Goal: Task Accomplishment & Management: Complete application form

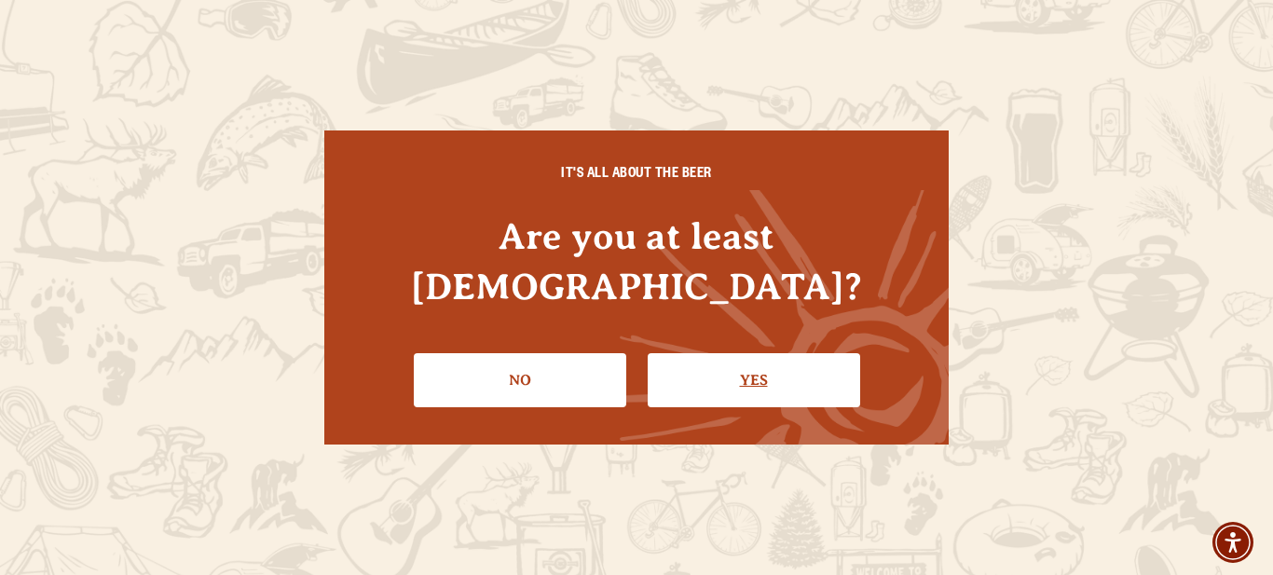
click at [758, 360] on link "Yes" at bounding box center [754, 380] width 212 height 54
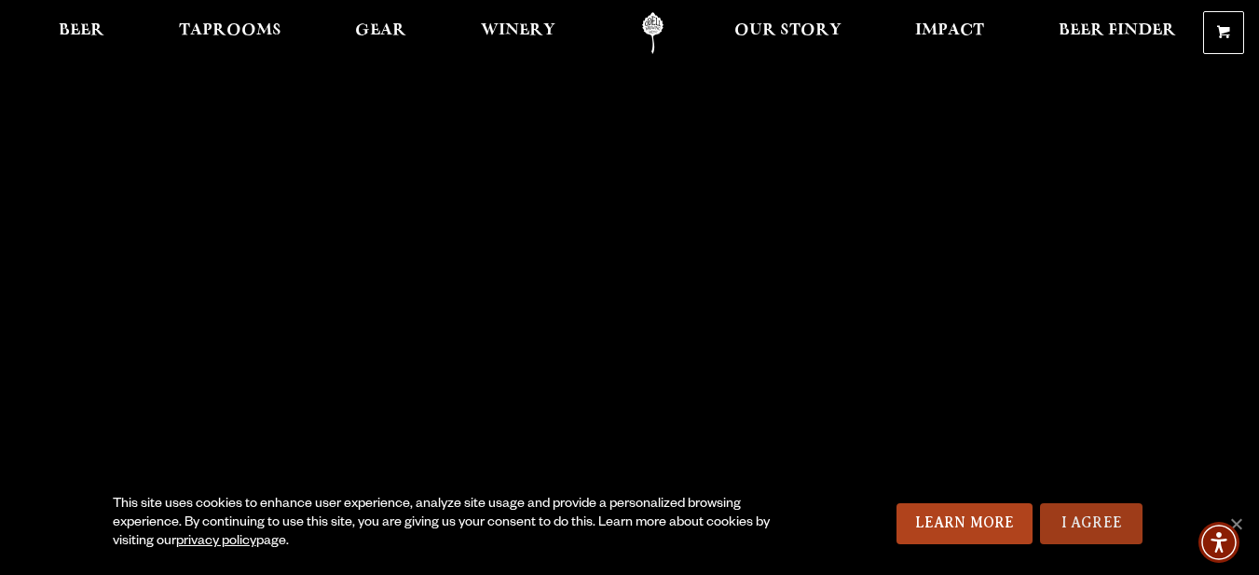
click at [1066, 512] on link "I Agree" at bounding box center [1091, 523] width 102 height 41
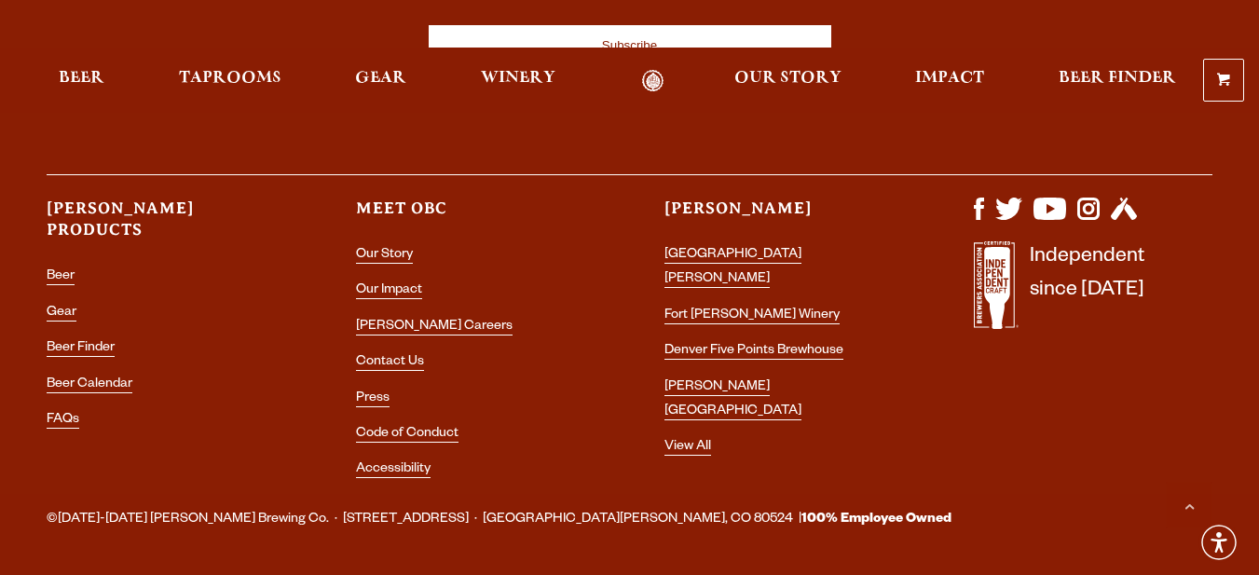
scroll to position [5536, 0]
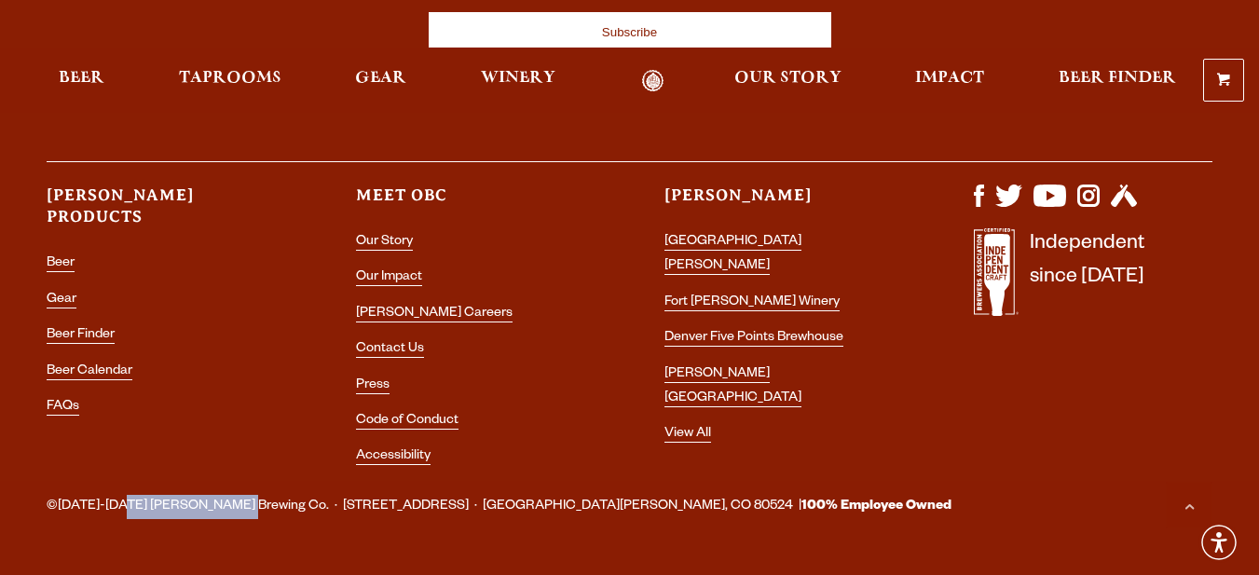
drag, startPoint x: 125, startPoint y: 455, endPoint x: 233, endPoint y: 457, distance: 108.1
click at [233, 495] on span "©[DATE]-[DATE] [PERSON_NAME] Brewing Co. · [STREET_ADDRESS] · [GEOGRAPHIC_DATA]…" at bounding box center [499, 507] width 905 height 24
copy span "[PERSON_NAME] Brewing Co."
click at [398, 342] on link "Contact Us" at bounding box center [390, 350] width 68 height 17
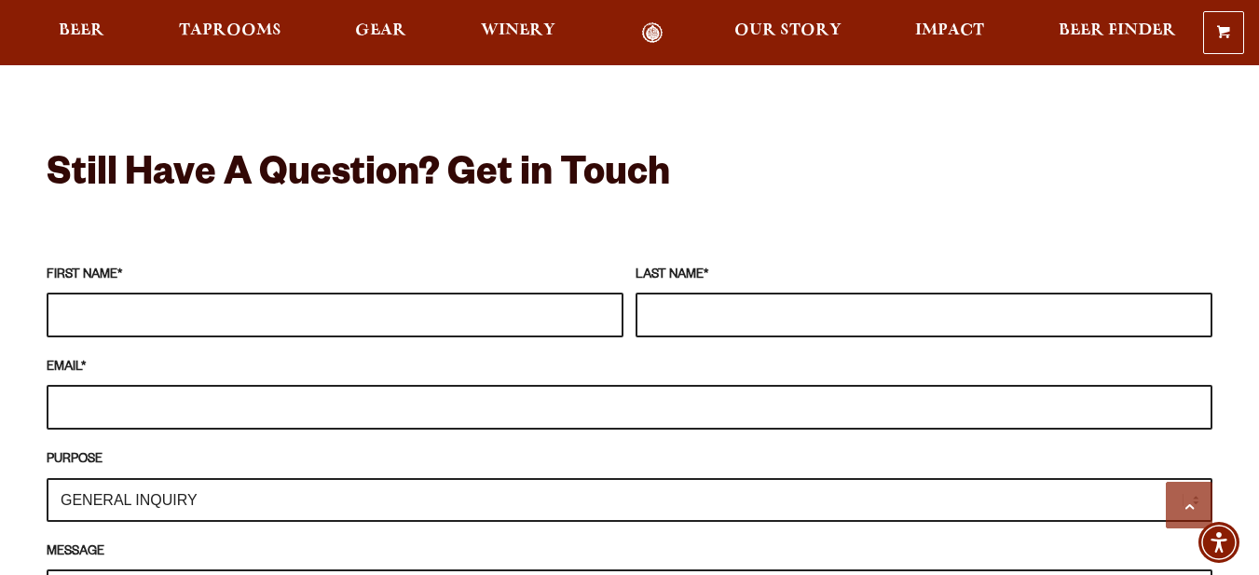
scroll to position [1584, 0]
click at [204, 294] on input "FIRST NAME *" at bounding box center [335, 316] width 577 height 45
type input "Eva"
click at [712, 294] on input "LAST NAME *" at bounding box center [923, 316] width 577 height 45
type input "[PERSON_NAME]"
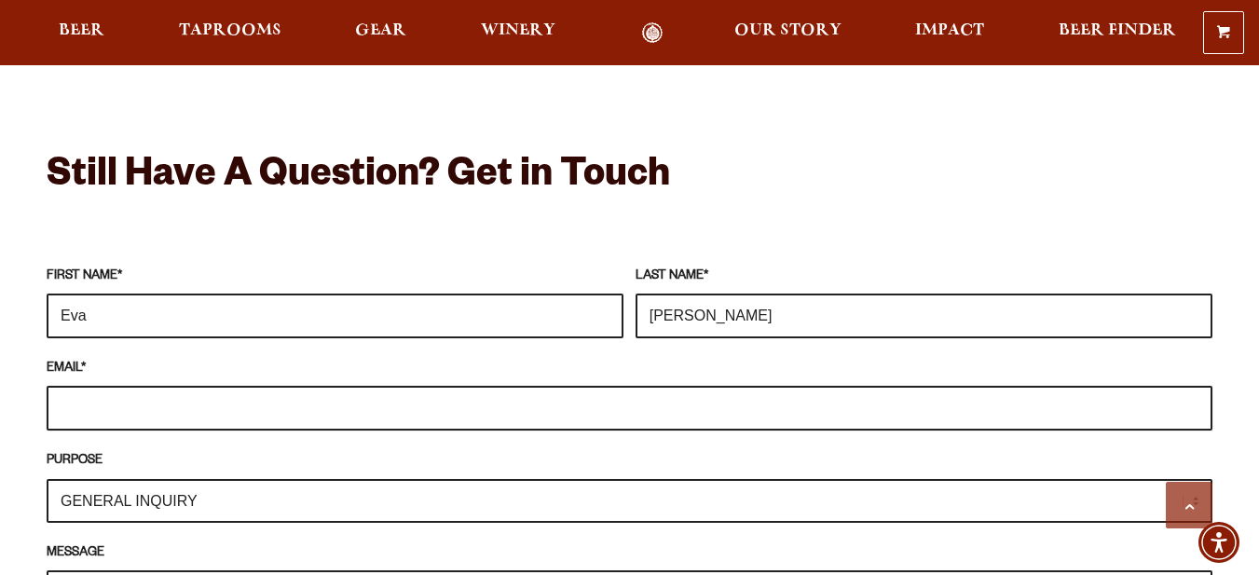
click at [123, 386] on input "EMAIL *" at bounding box center [630, 408] width 1166 height 45
type input "[PERSON_NAME][EMAIL_ADDRESS][DOMAIN_NAME]"
click at [98, 479] on select "GENERAL INQUIRY TAPROOM / BREWERY WINERY BOOK A TOUR MEDIA INQUIRY GEAR SHOP [P…" at bounding box center [630, 501] width 1166 height 44
select select "TAPROOM / BREWERY"
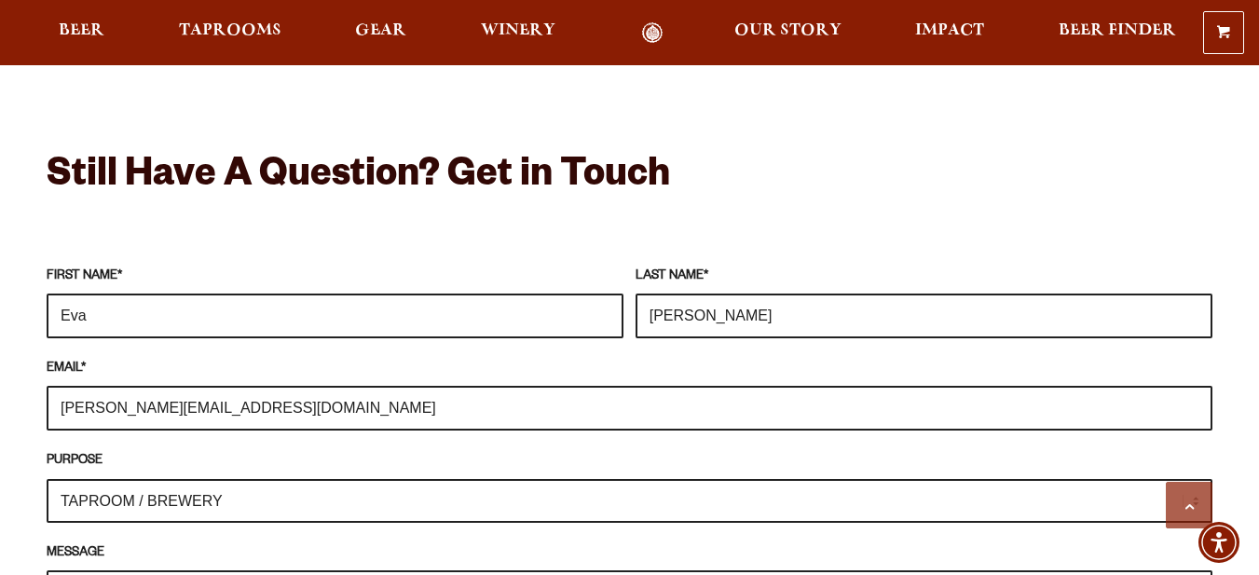
click at [47, 479] on select "GENERAL INQUIRY TAPROOM / BREWERY WINERY BOOK A TOUR MEDIA INQUIRY GEAR SHOP [P…" at bounding box center [630, 501] width 1166 height 44
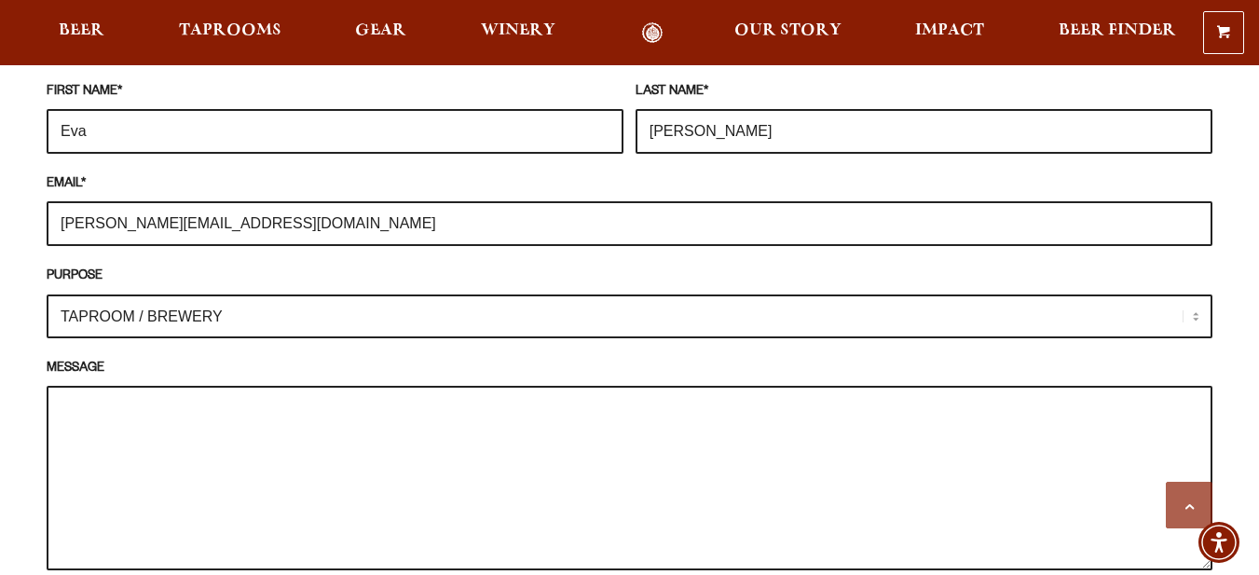
scroll to position [1770, 0]
click at [106, 385] on textarea "MESSAGE" at bounding box center [630, 476] width 1166 height 184
paste textarea "This is [PERSON_NAME] from Shanghai Yuking Water Soluble Material Tech Co., Ltd…"
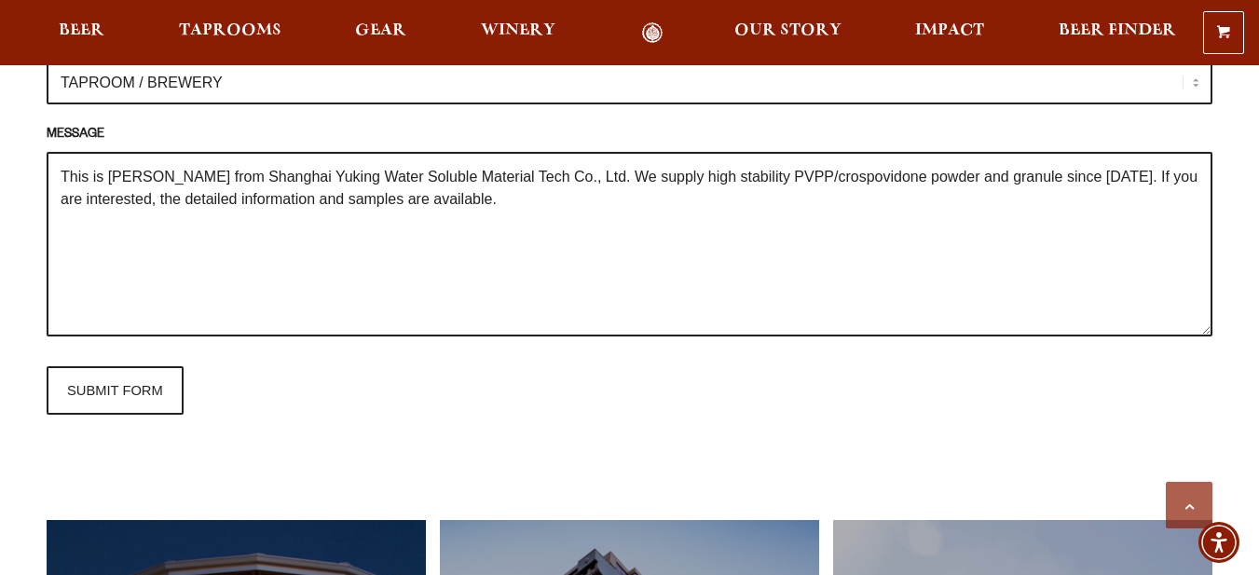
scroll to position [2050, 0]
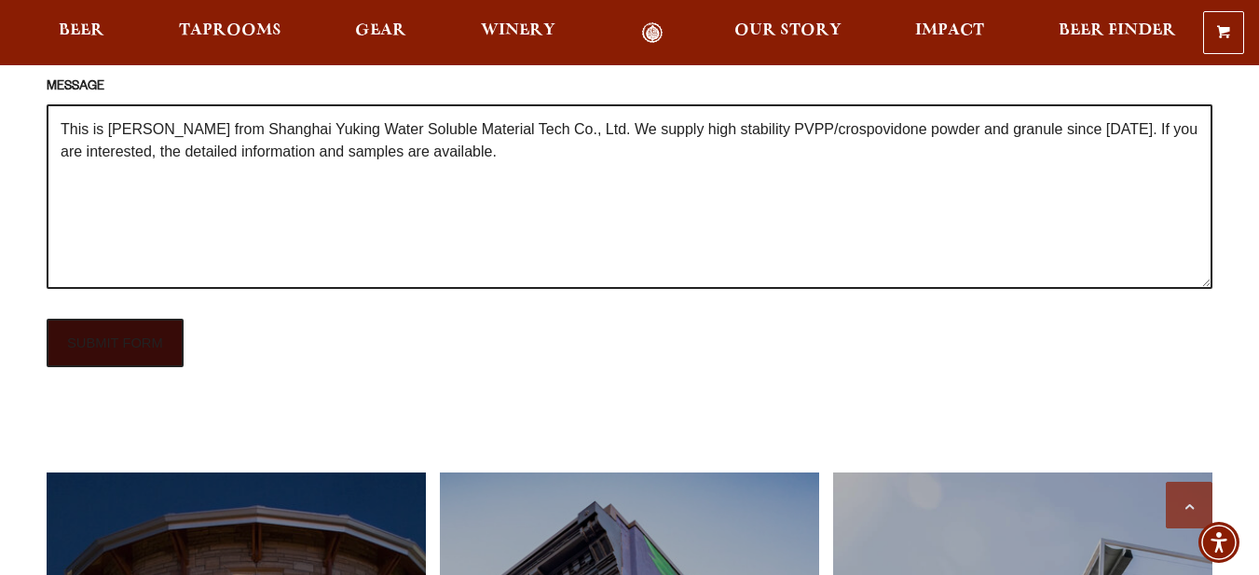
type textarea "This is [PERSON_NAME] from Shanghai Yuking Water Soluble Material Tech Co., Ltd…"
click at [123, 319] on input "SUBMIT FORM" at bounding box center [115, 343] width 137 height 48
type input "Sending"
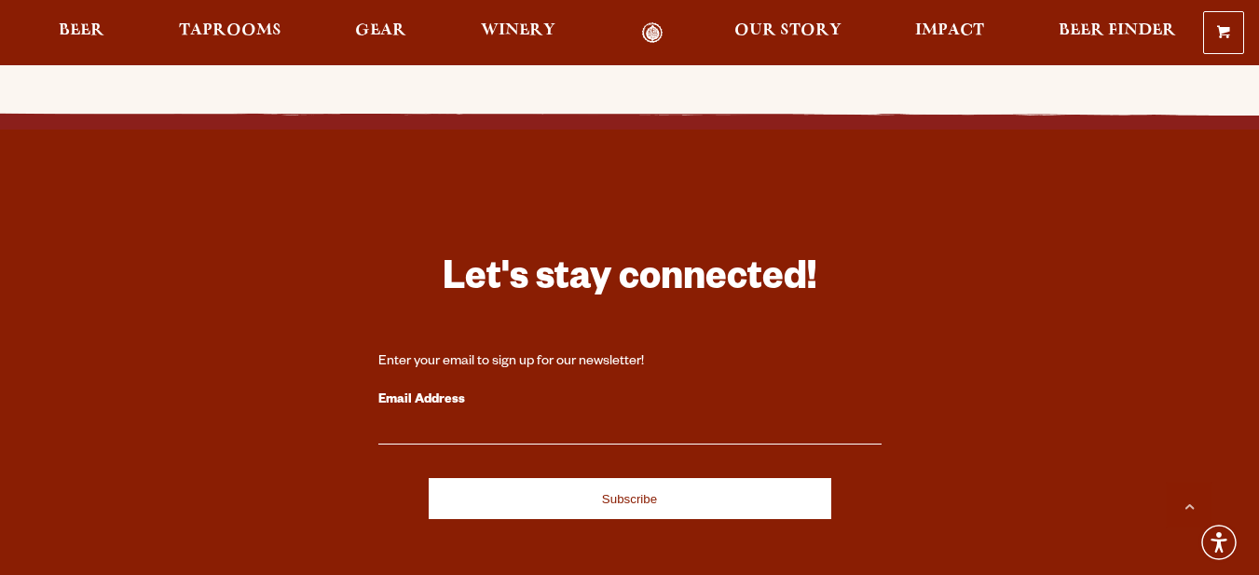
scroll to position [3067, 0]
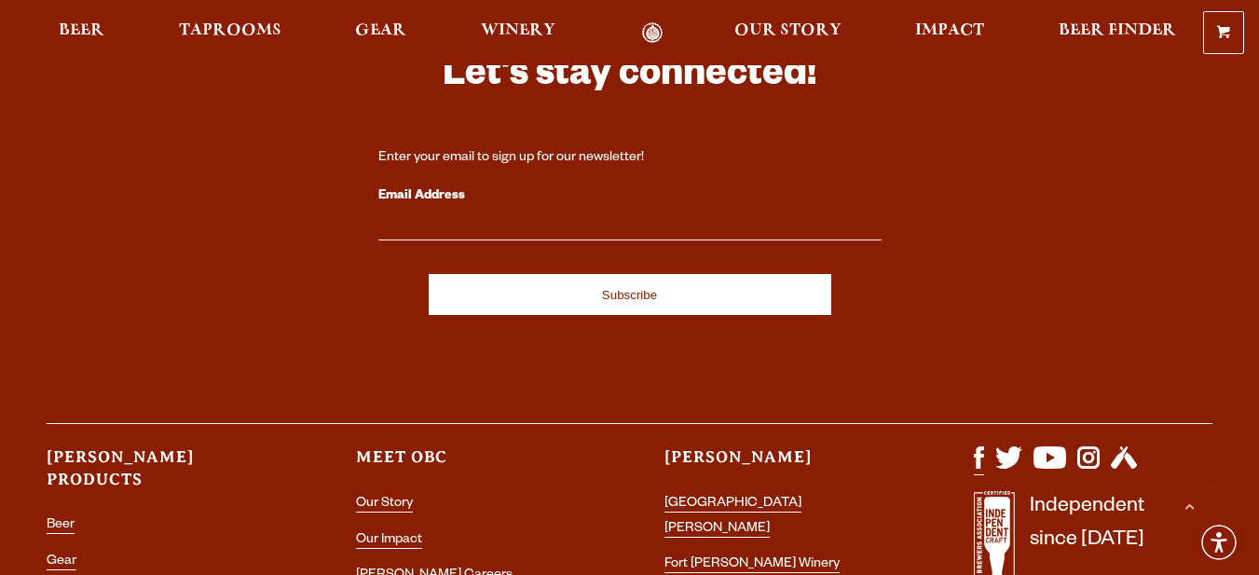
click at [977, 446] on img "Visit us on Facebook" at bounding box center [979, 457] width 10 height 22
